Goal: Task Accomplishment & Management: Manage account settings

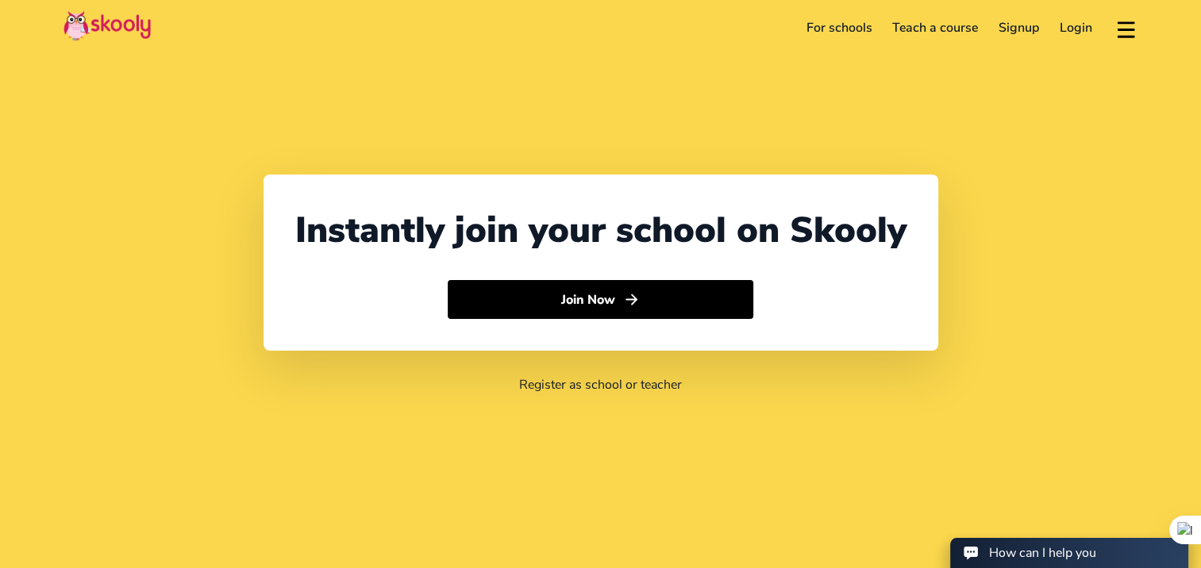
select select "44"
select select "[GEOGRAPHIC_DATA]"
select select "Europe/[GEOGRAPHIC_DATA]"
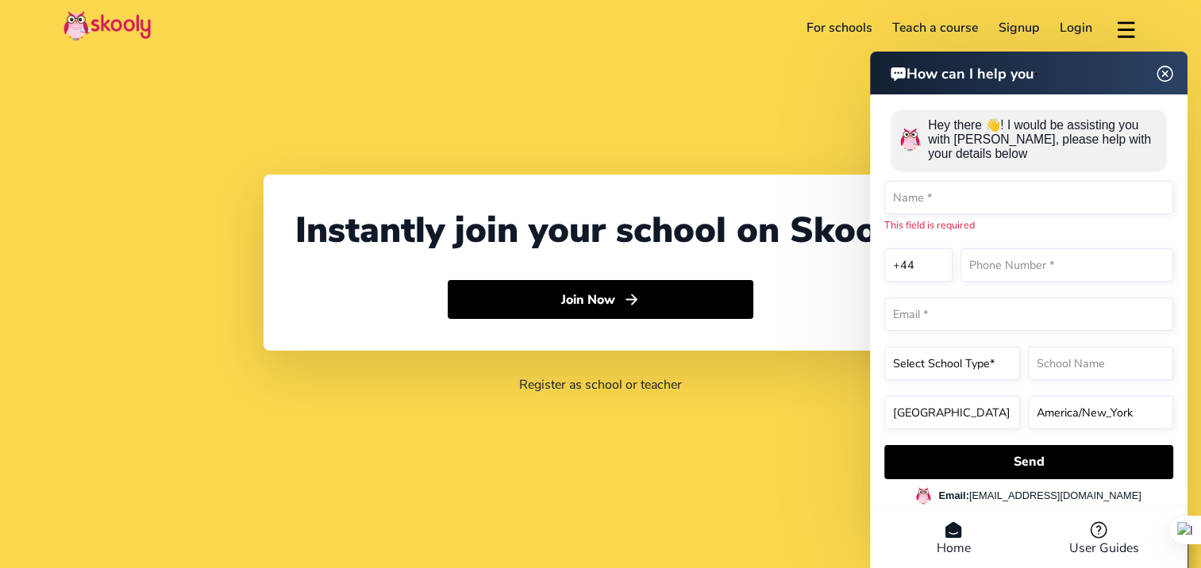
click at [1166, 81] on img at bounding box center [1165, 74] width 30 height 20
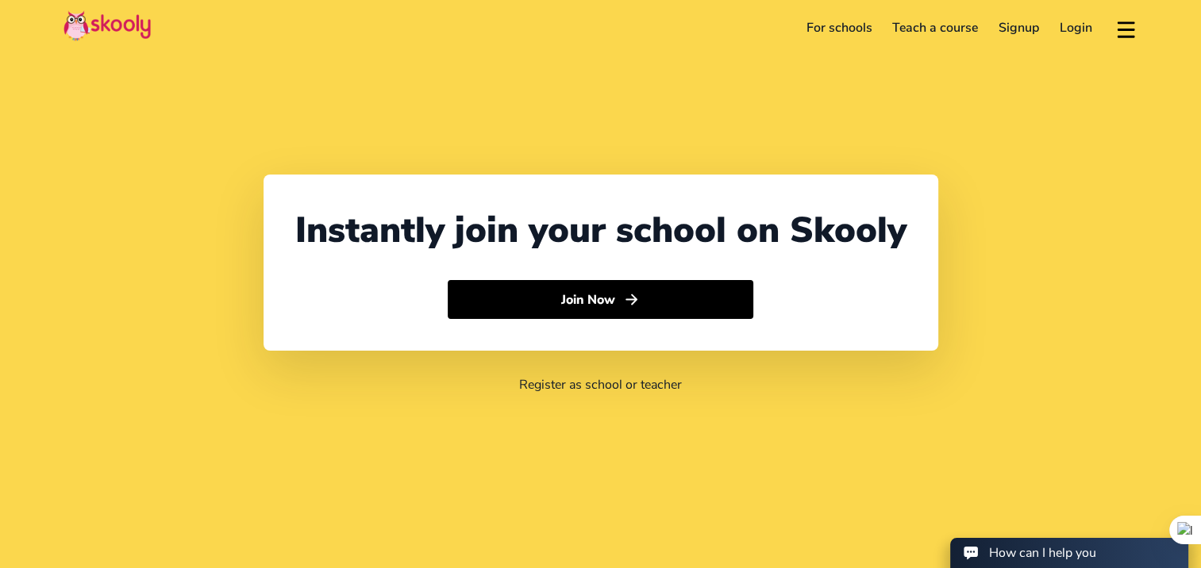
click at [1074, 33] on link "Login" at bounding box center [1076, 27] width 53 height 25
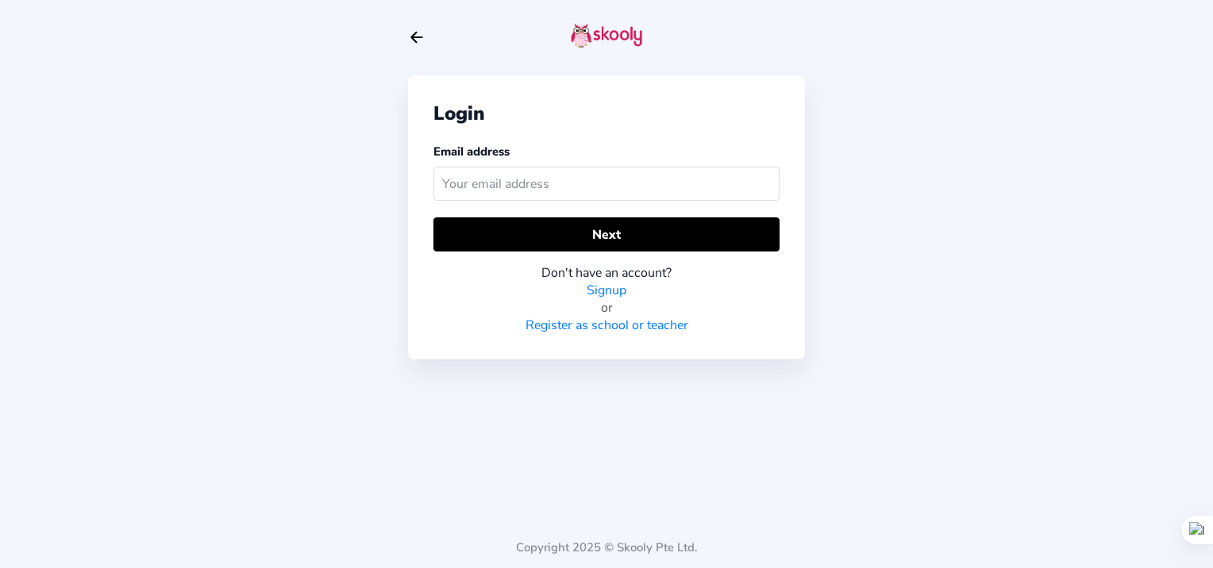
click at [642, 177] on input "text" at bounding box center [607, 184] width 346 height 34
paste input "[EMAIL_ADDRESS][DOMAIN_NAME]"
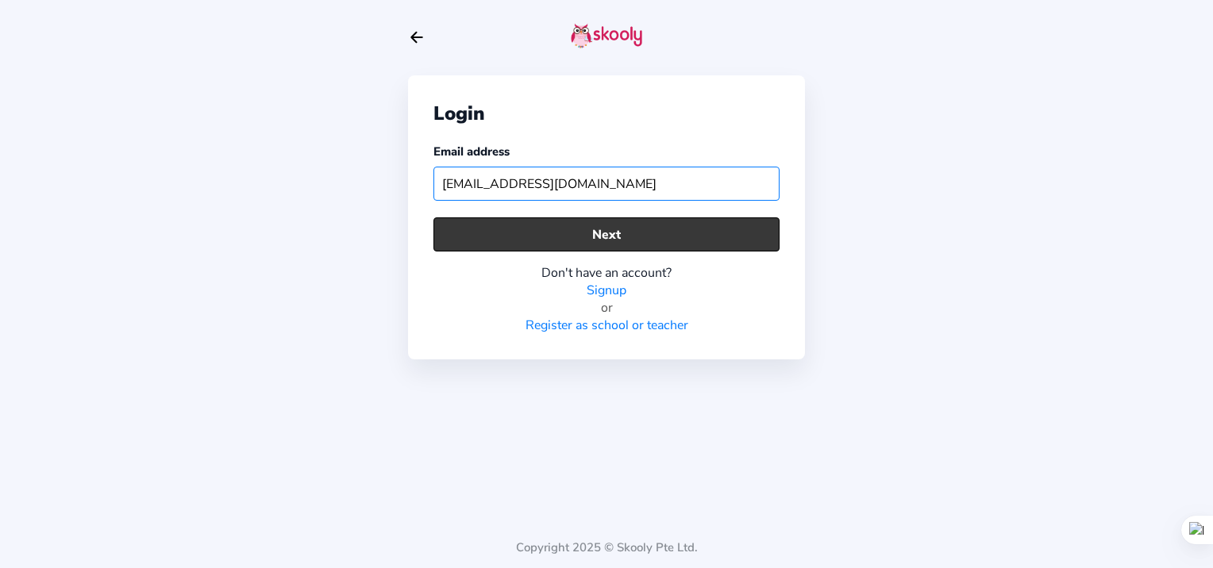
type input "[EMAIL_ADDRESS][DOMAIN_NAME]"
click at [449, 235] on button "Next" at bounding box center [607, 235] width 346 height 34
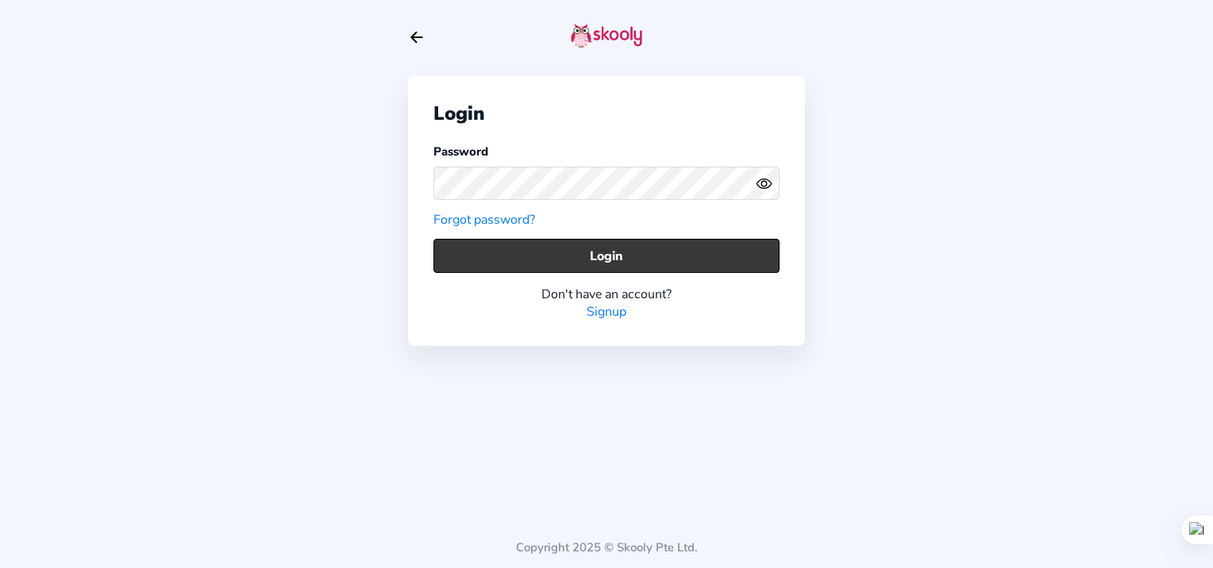
click at [508, 265] on button "Login" at bounding box center [607, 256] width 346 height 34
